Goal: Download file/media

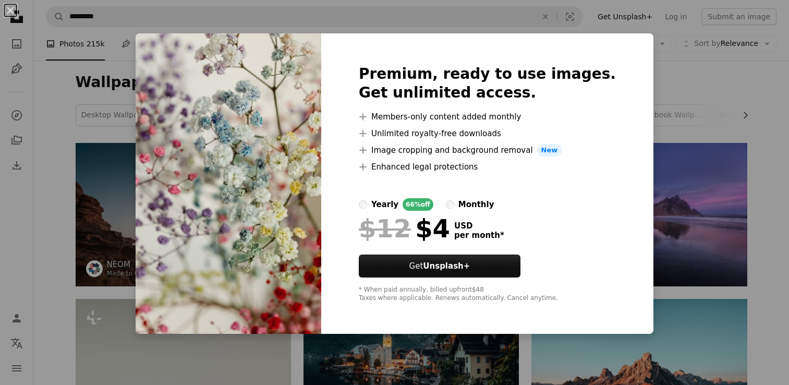
scroll to position [2212, 0]
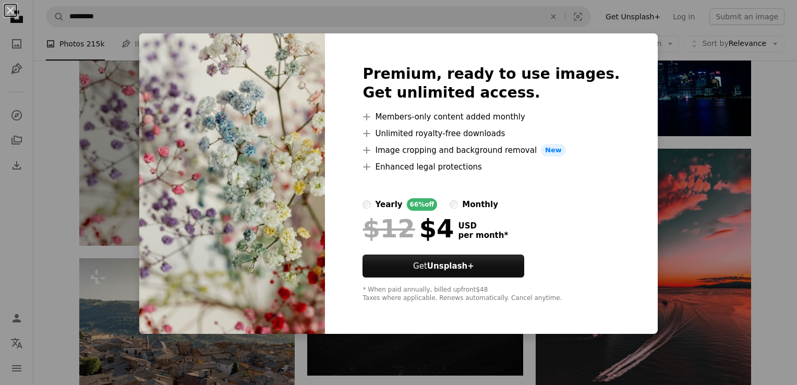
click at [720, 82] on div "An X shape Premium, ready to use images. Get unlimited access. A plus sign Memb…" at bounding box center [398, 192] width 797 height 385
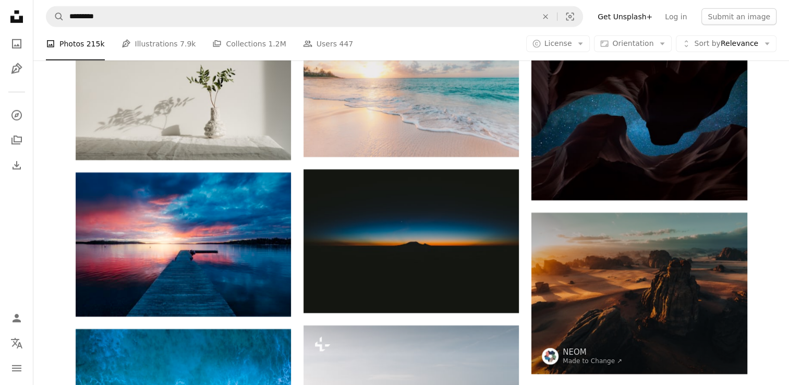
scroll to position [3213, 0]
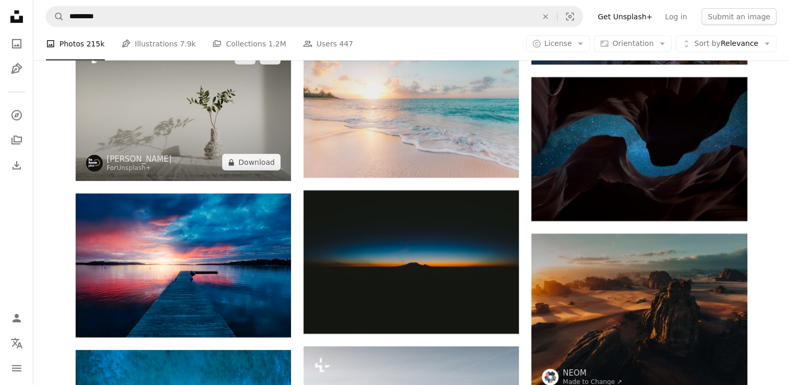
click at [197, 117] on img at bounding box center [183, 109] width 215 height 143
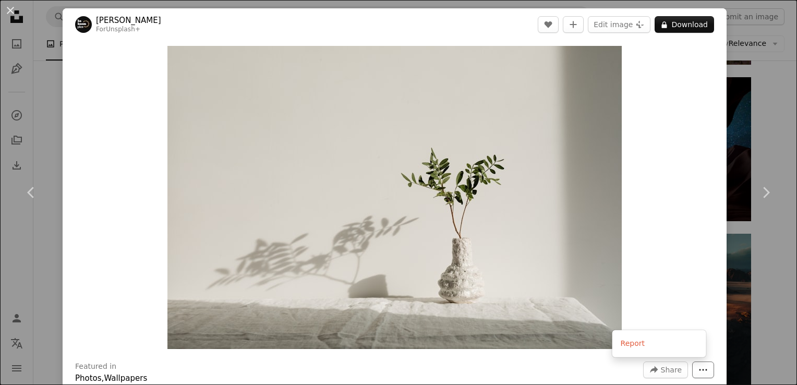
click at [692, 364] on button "More Actions" at bounding box center [703, 370] width 22 height 17
click at [677, 19] on button "A lock Download" at bounding box center [684, 24] width 59 height 17
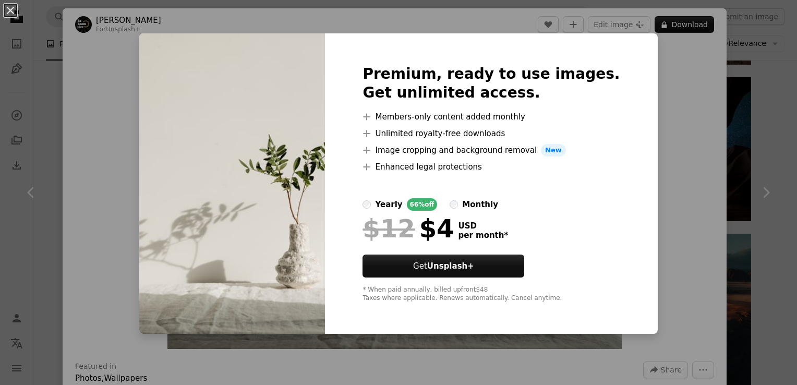
click at [661, 241] on div "An X shape Premium, ready to use images. Get unlimited access. A plus sign Memb…" at bounding box center [398, 192] width 797 height 385
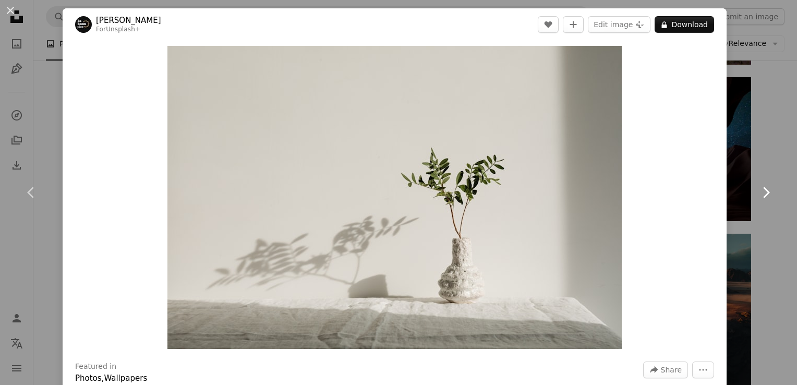
click at [763, 189] on icon at bounding box center [766, 192] width 7 height 11
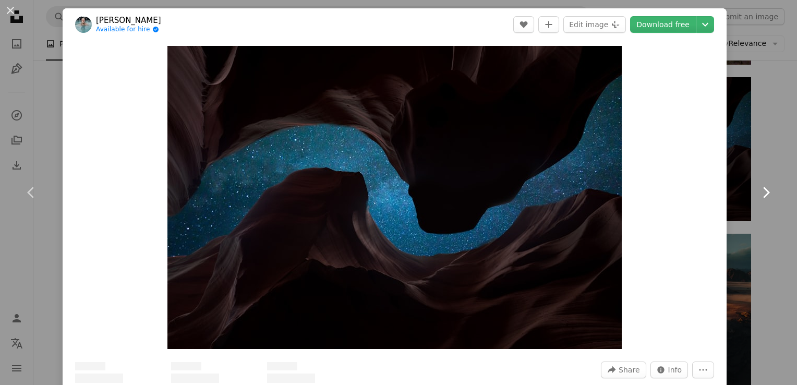
click at [763, 189] on icon at bounding box center [766, 192] width 7 height 11
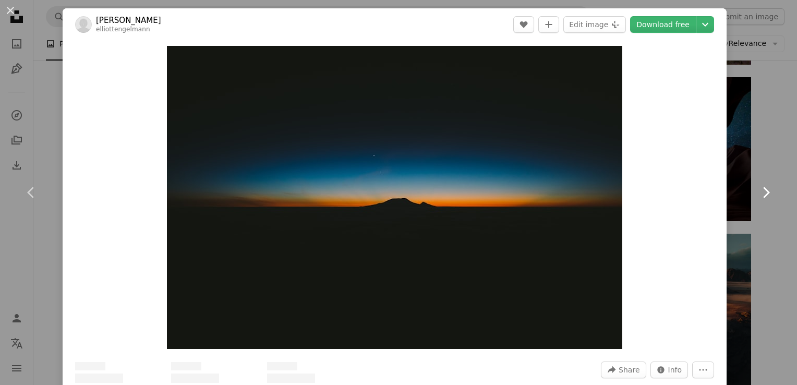
click at [763, 189] on icon at bounding box center [766, 192] width 7 height 11
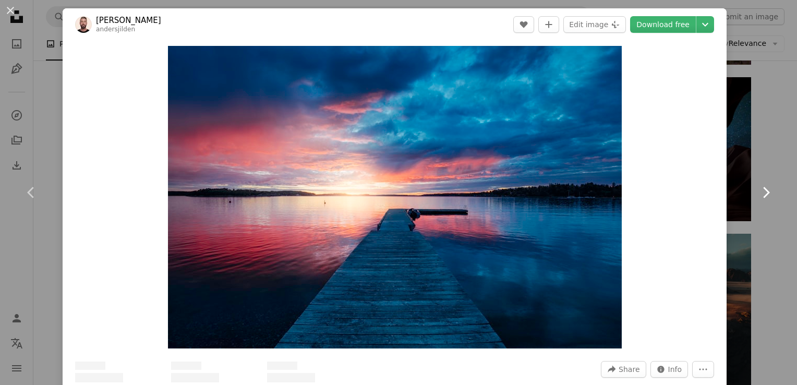
click at [763, 189] on icon at bounding box center [766, 192] width 7 height 11
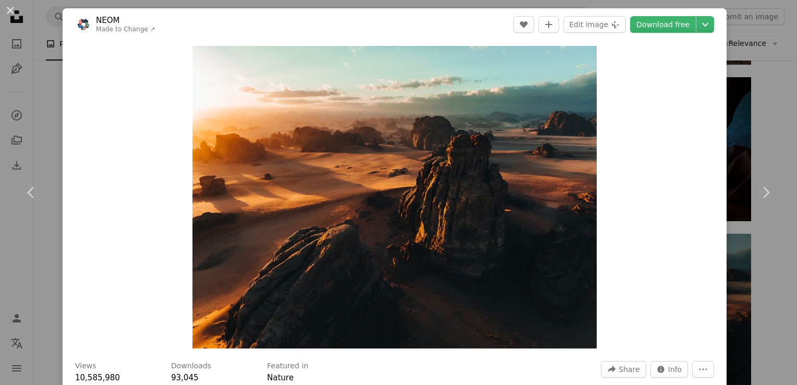
click at [754, 52] on div "An X shape Chevron left Chevron right NEOM Made to Change ↗ A heart A plus sign…" at bounding box center [398, 192] width 797 height 385
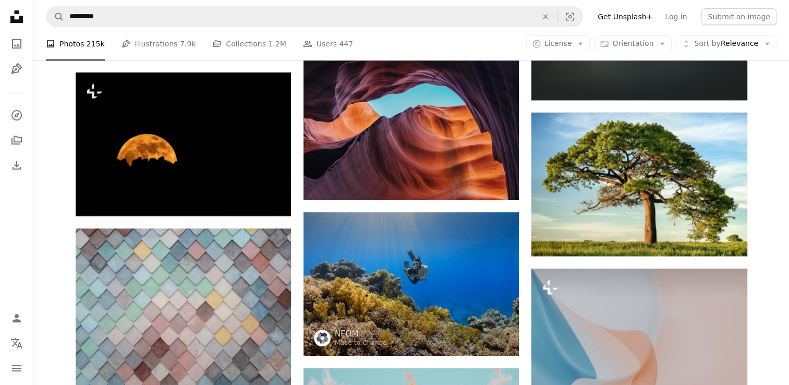
scroll to position [4152, 0]
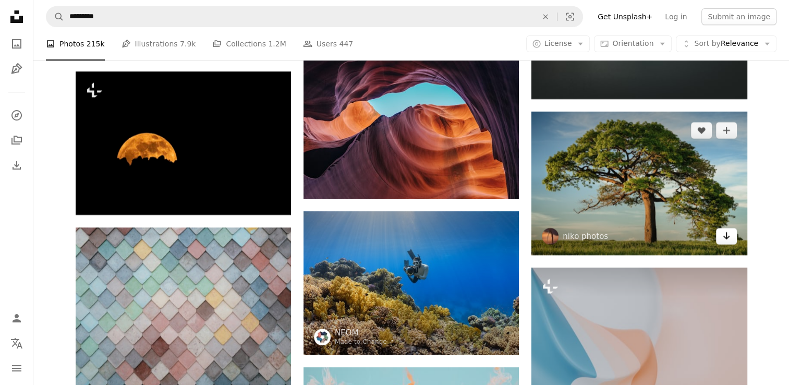
click at [727, 237] on icon "Arrow pointing down" at bounding box center [727, 236] width 8 height 13
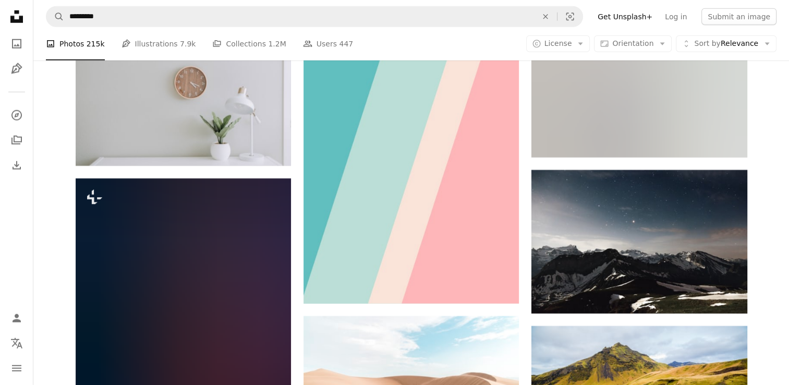
scroll to position [18655, 0]
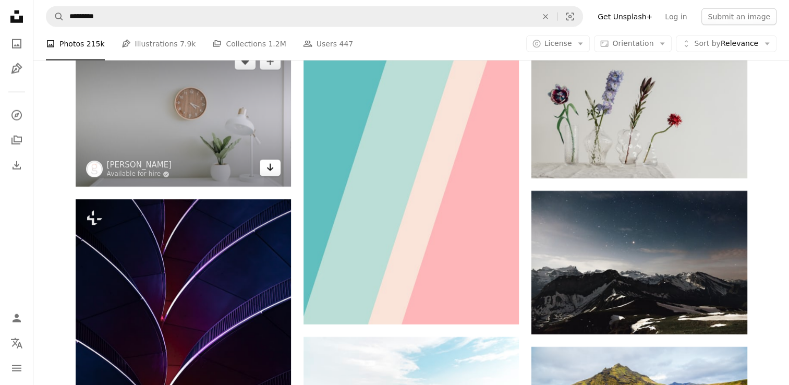
click at [264, 165] on link "Arrow pointing down" at bounding box center [270, 168] width 21 height 17
